Goal: Transaction & Acquisition: Download file/media

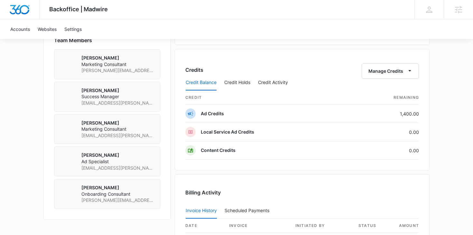
scroll to position [515, 0]
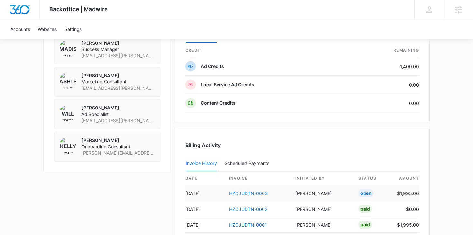
click at [264, 192] on link "HZOJUDTN-0003" at bounding box center [248, 193] width 39 height 5
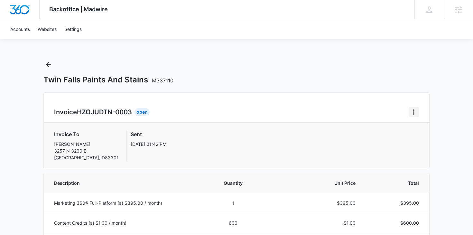
click at [410, 114] on icon "Home" at bounding box center [414, 112] width 8 height 8
click at [425, 133] on link "Download Invoice" at bounding box center [435, 129] width 37 height 5
